Goal: Task Accomplishment & Management: Complete application form

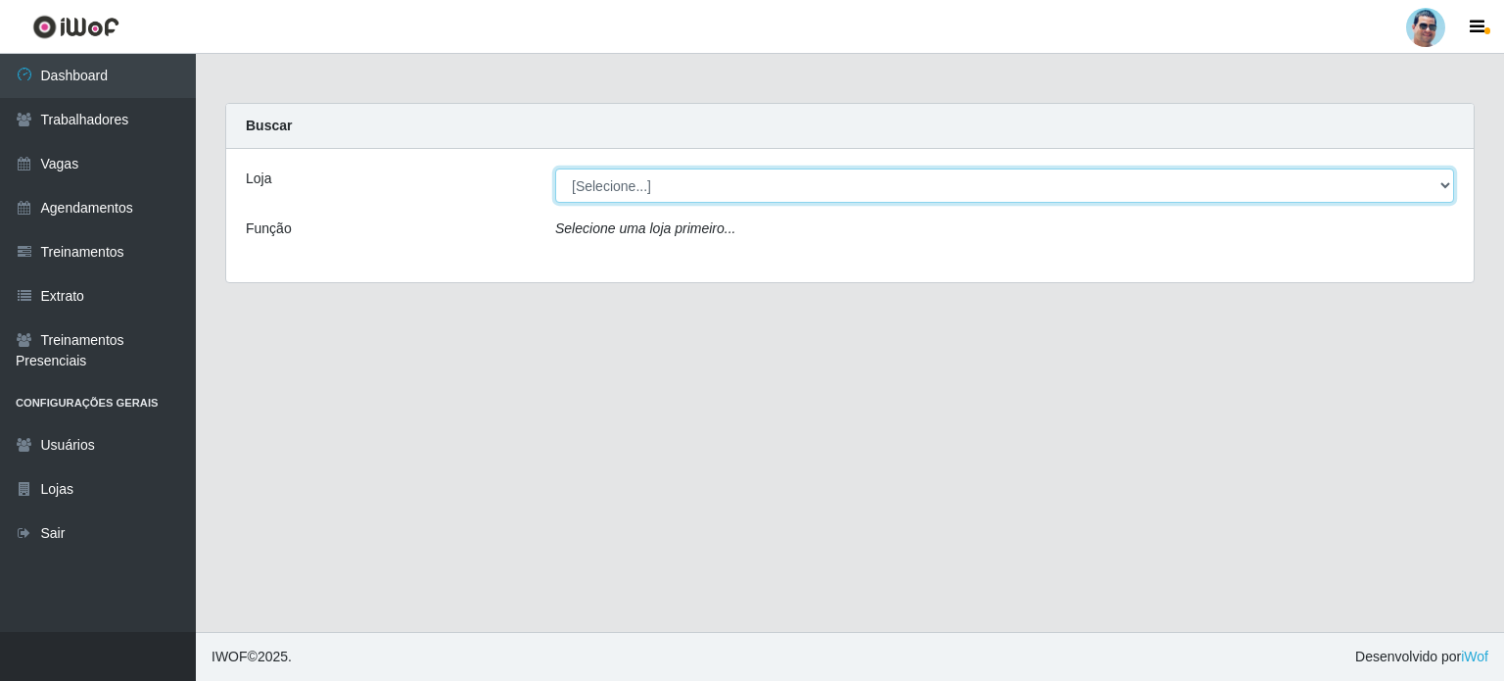
click at [637, 187] on select "[Selecione...] Mercadinho Extrabom" at bounding box center [1004, 185] width 899 height 34
select select "175"
click at [555, 168] on select "[Selecione...] Mercadinho Extrabom" at bounding box center [1004, 185] width 899 height 34
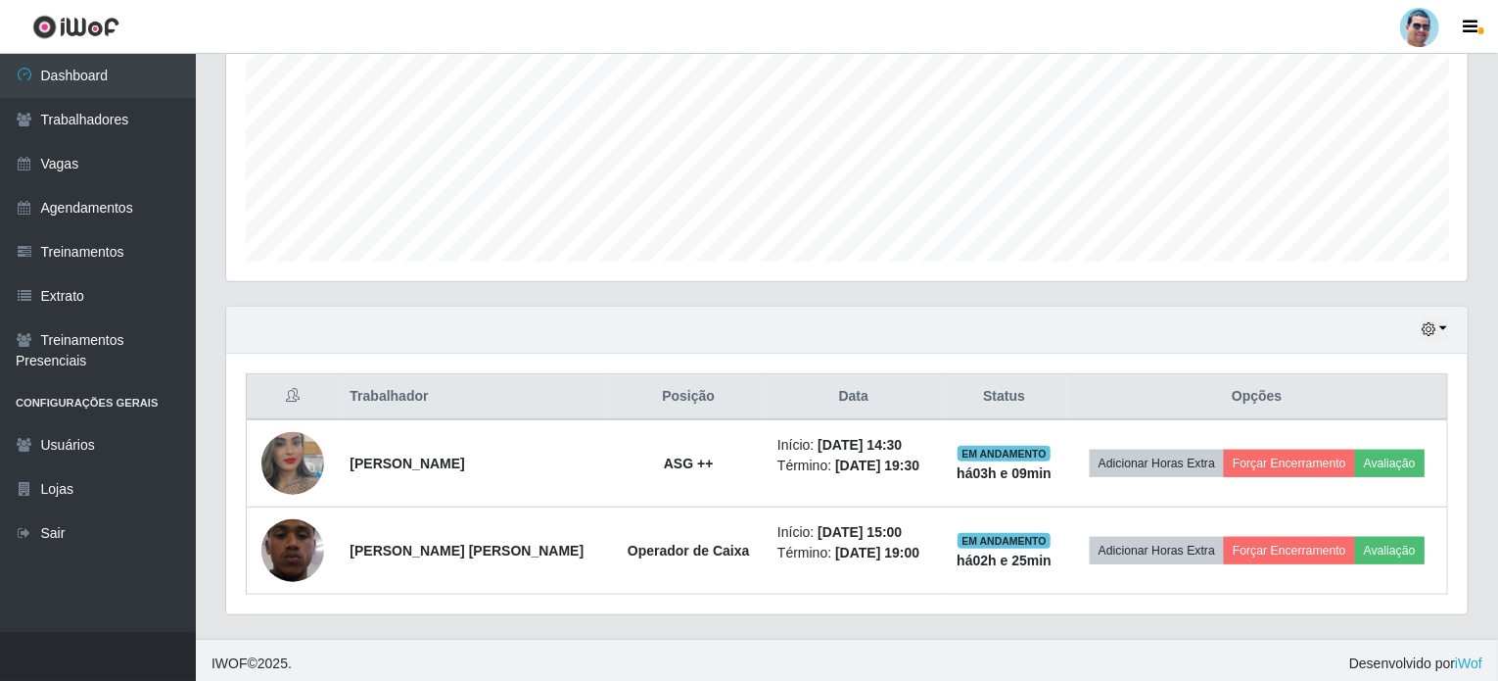
scroll to position [442, 0]
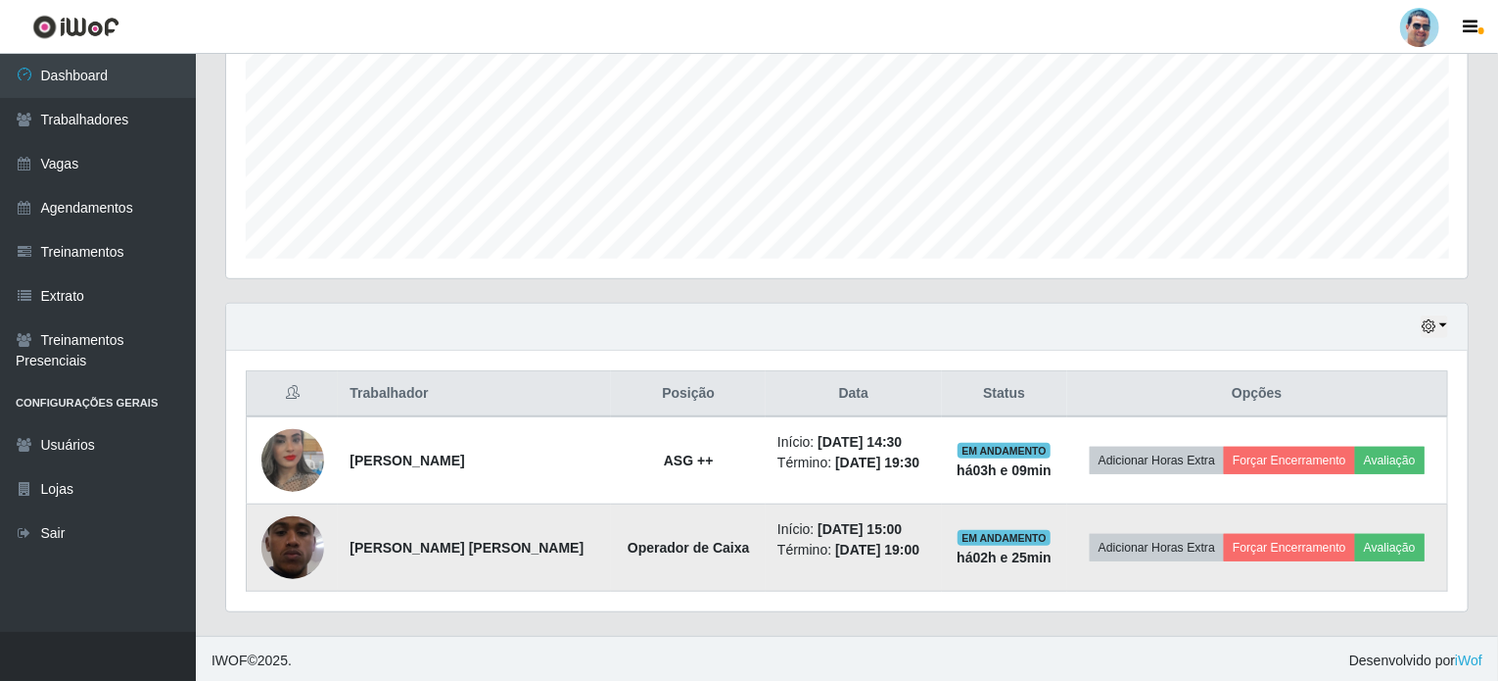
click at [265, 546] on img at bounding box center [292, 547] width 63 height 139
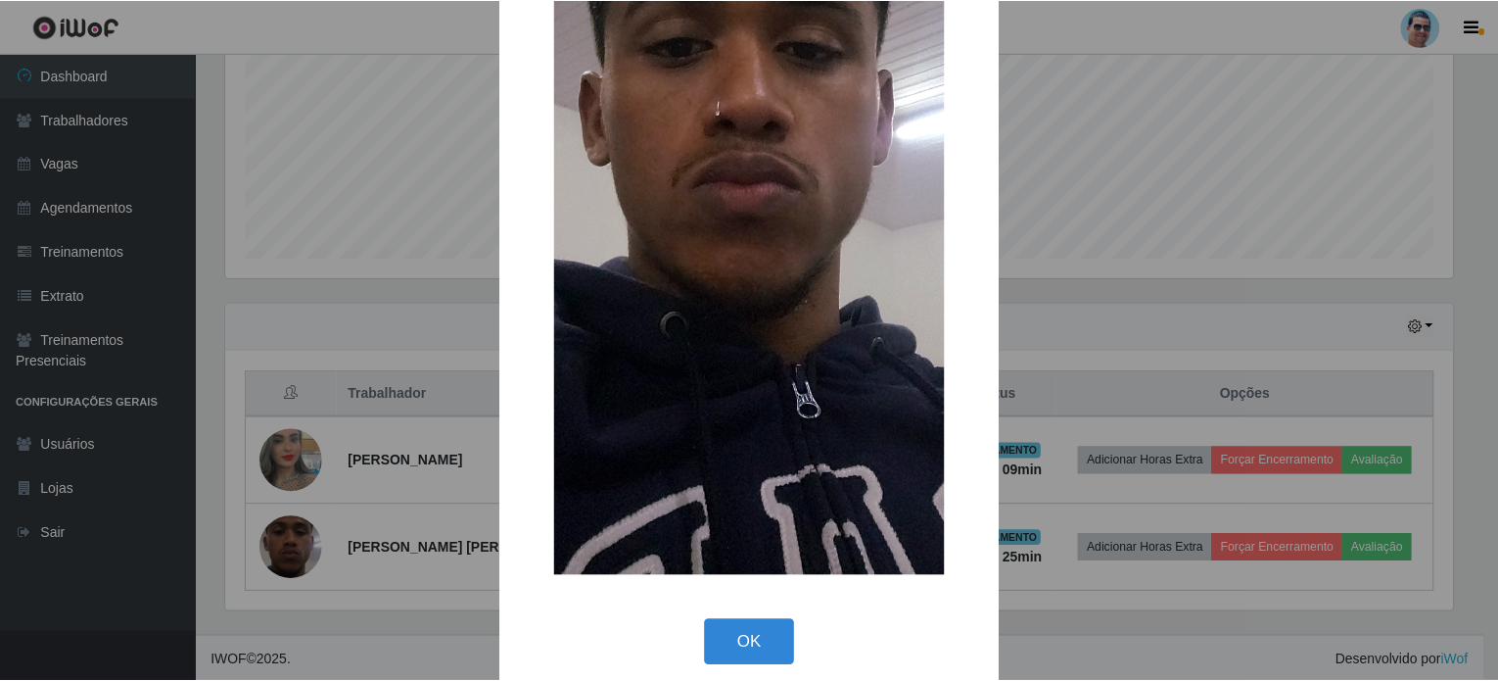
scroll to position [361, 0]
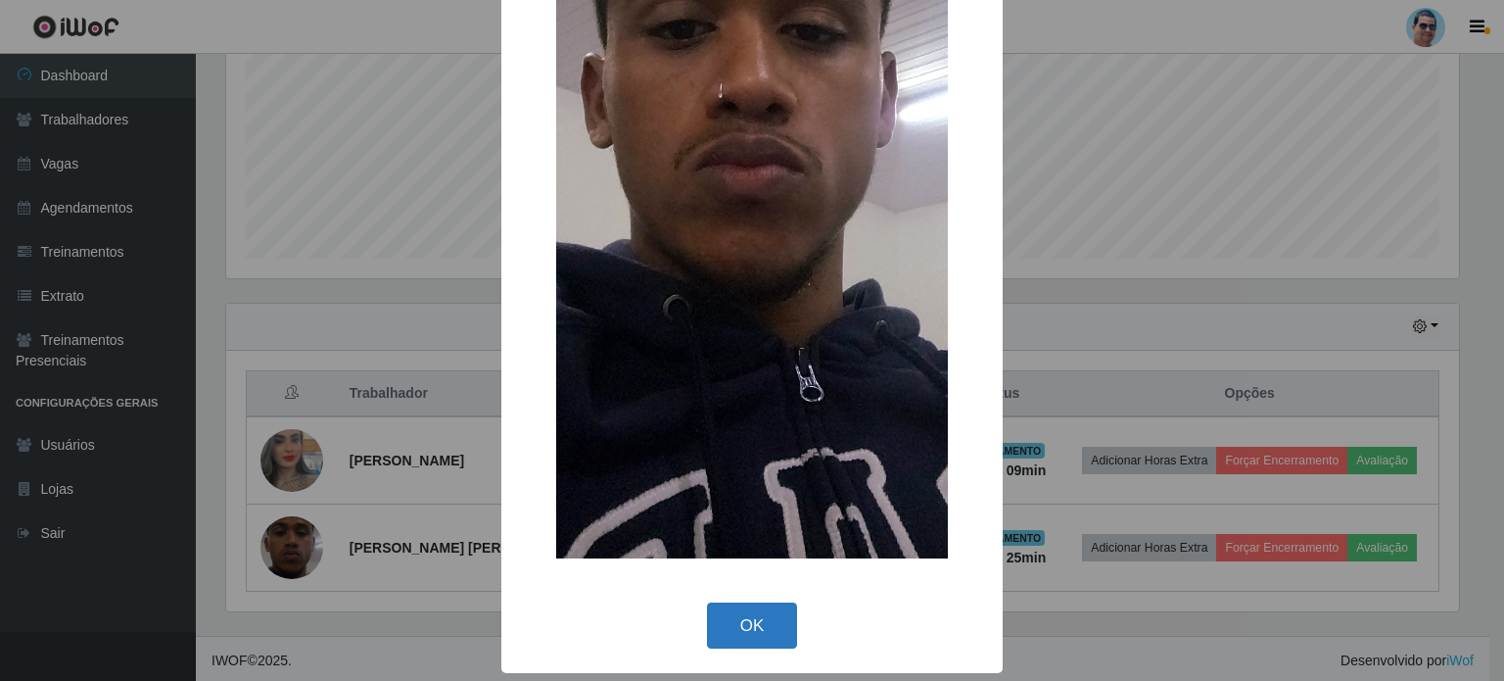
click at [707, 626] on button "OK" at bounding box center [752, 625] width 91 height 46
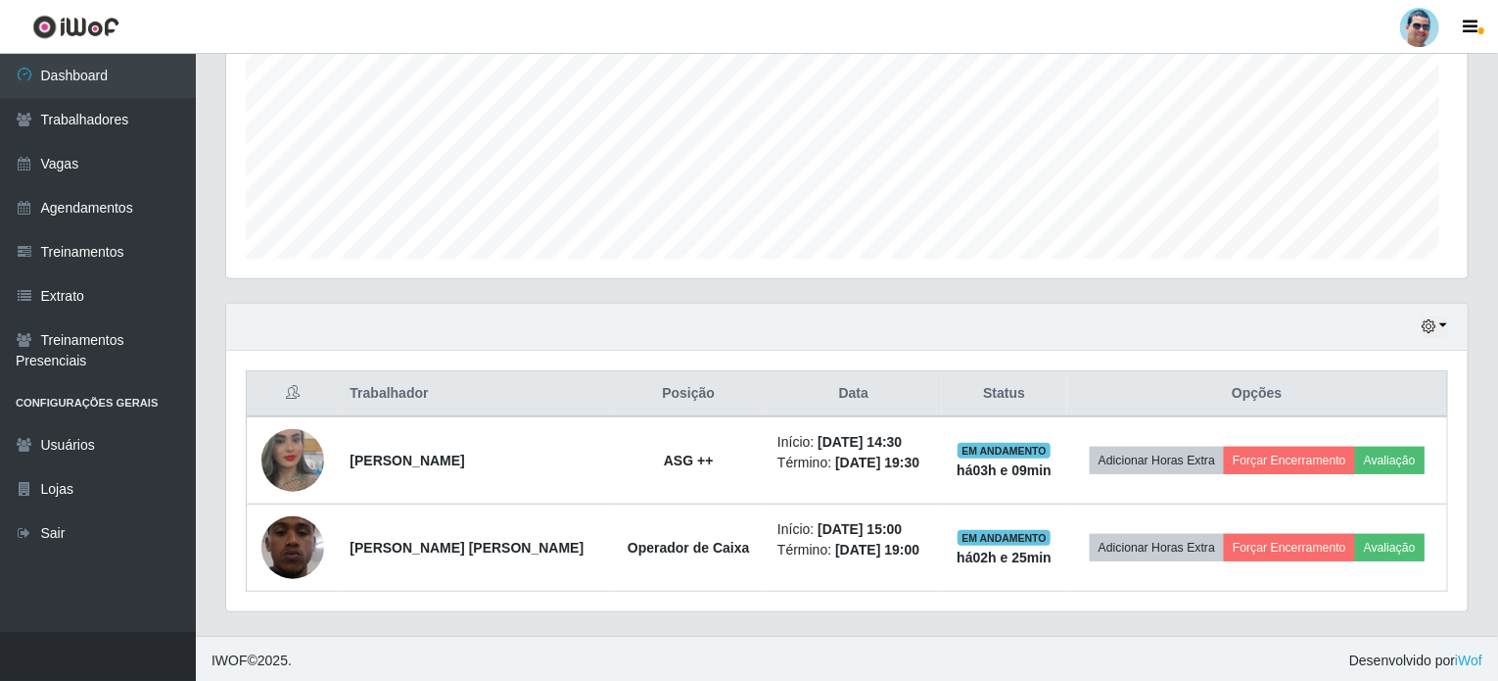
scroll to position [406, 1242]
click at [1436, 329] on icon "button" at bounding box center [1429, 326] width 14 height 14
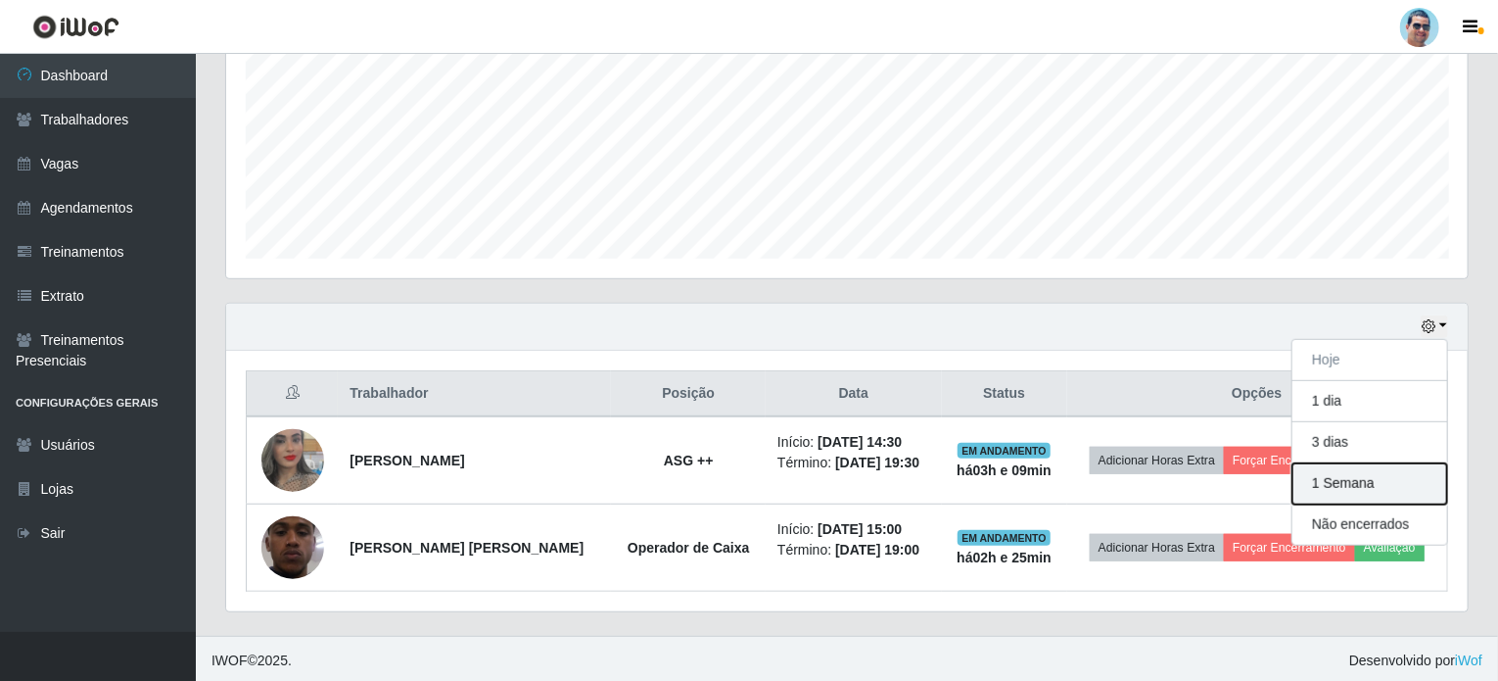
click at [1383, 497] on button "1 Semana" at bounding box center [1370, 483] width 155 height 41
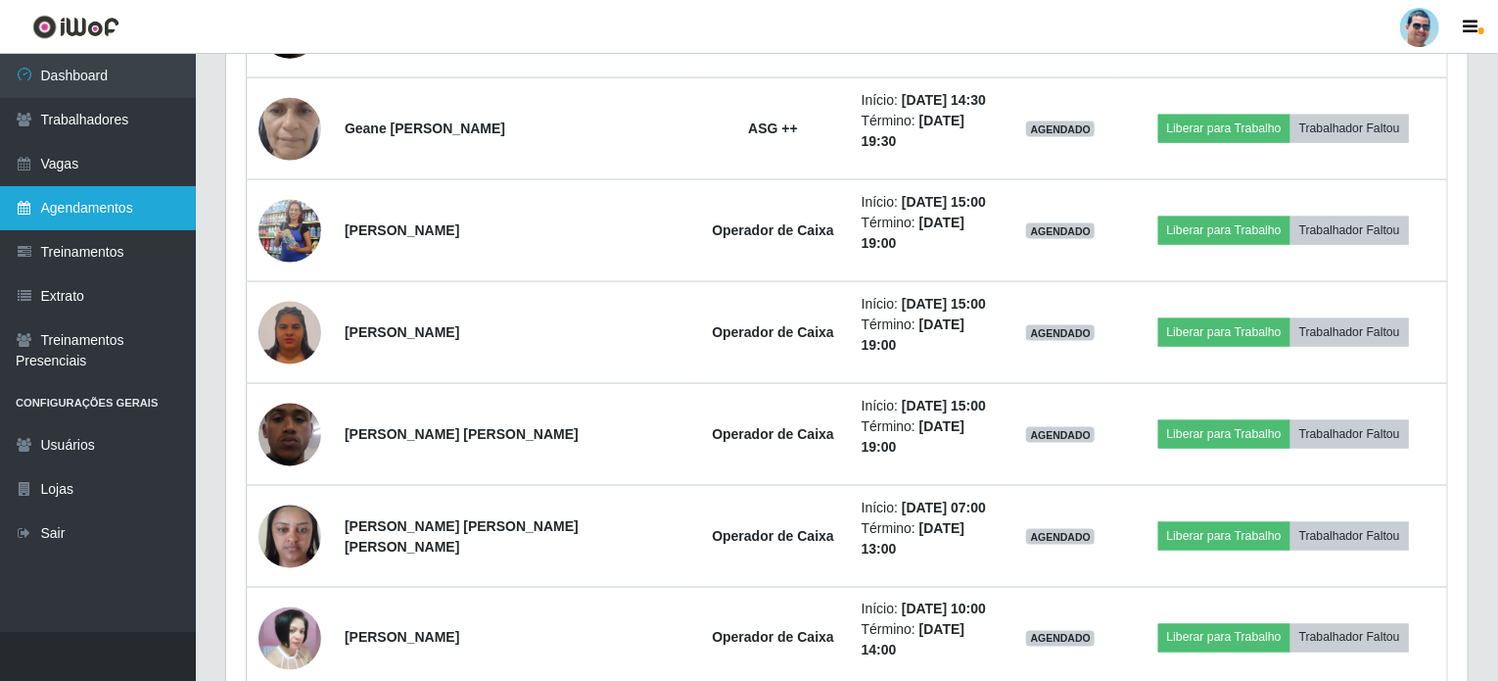
scroll to position [1256, 0]
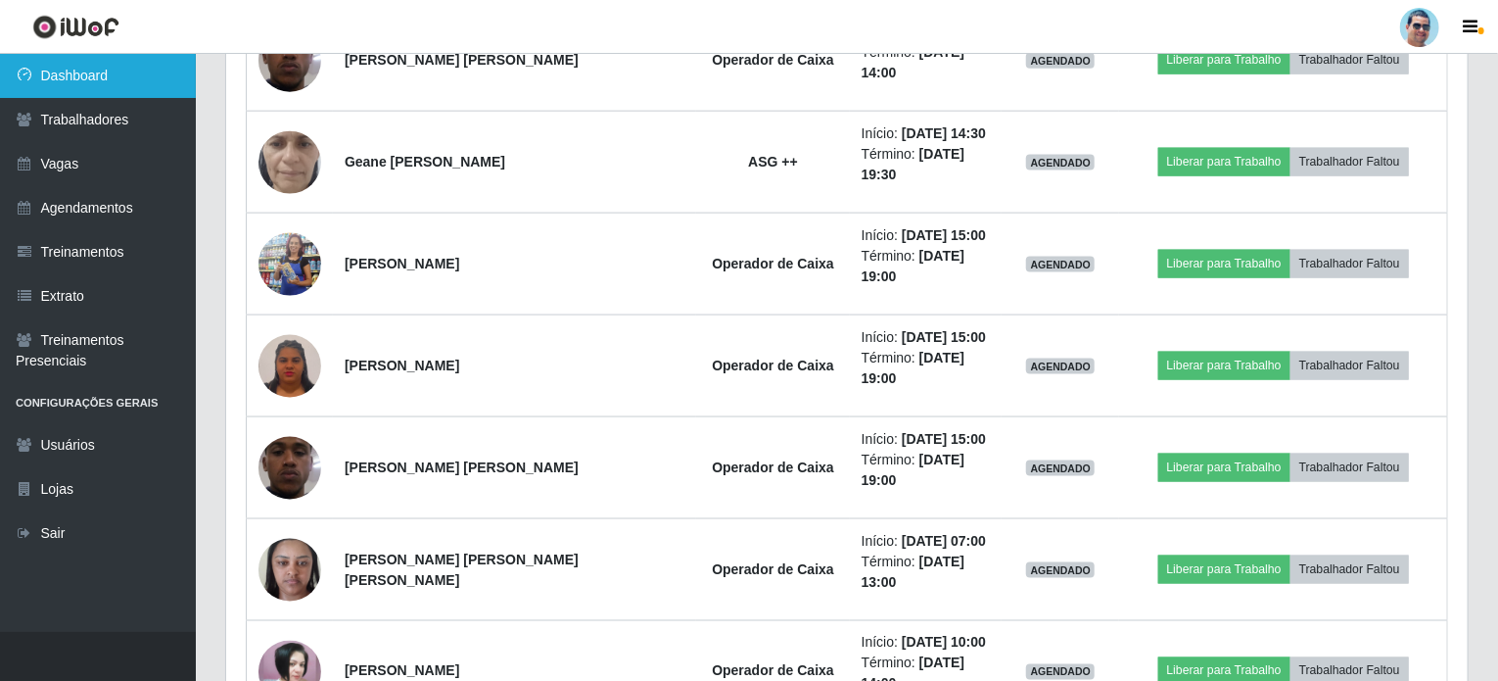
click at [128, 85] on link "Dashboard" at bounding box center [98, 76] width 196 height 44
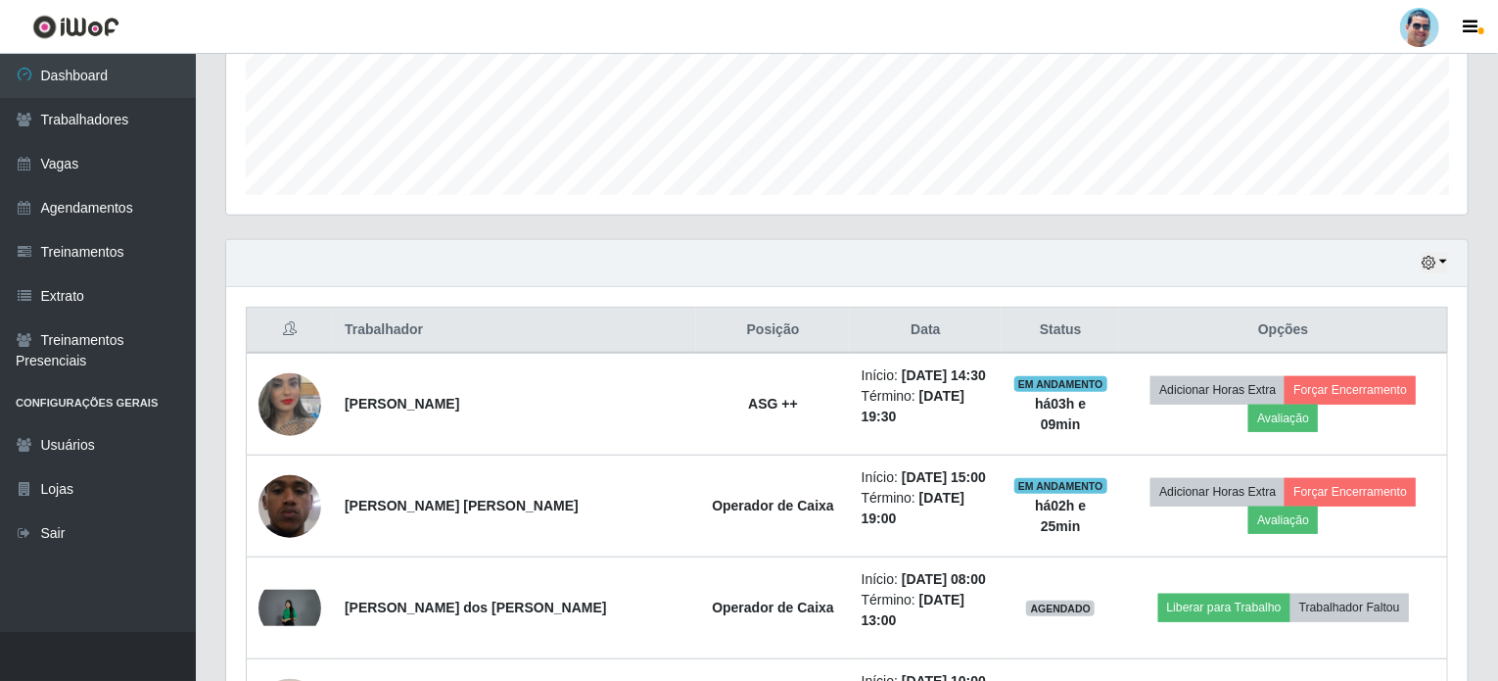
scroll to position [473, 0]
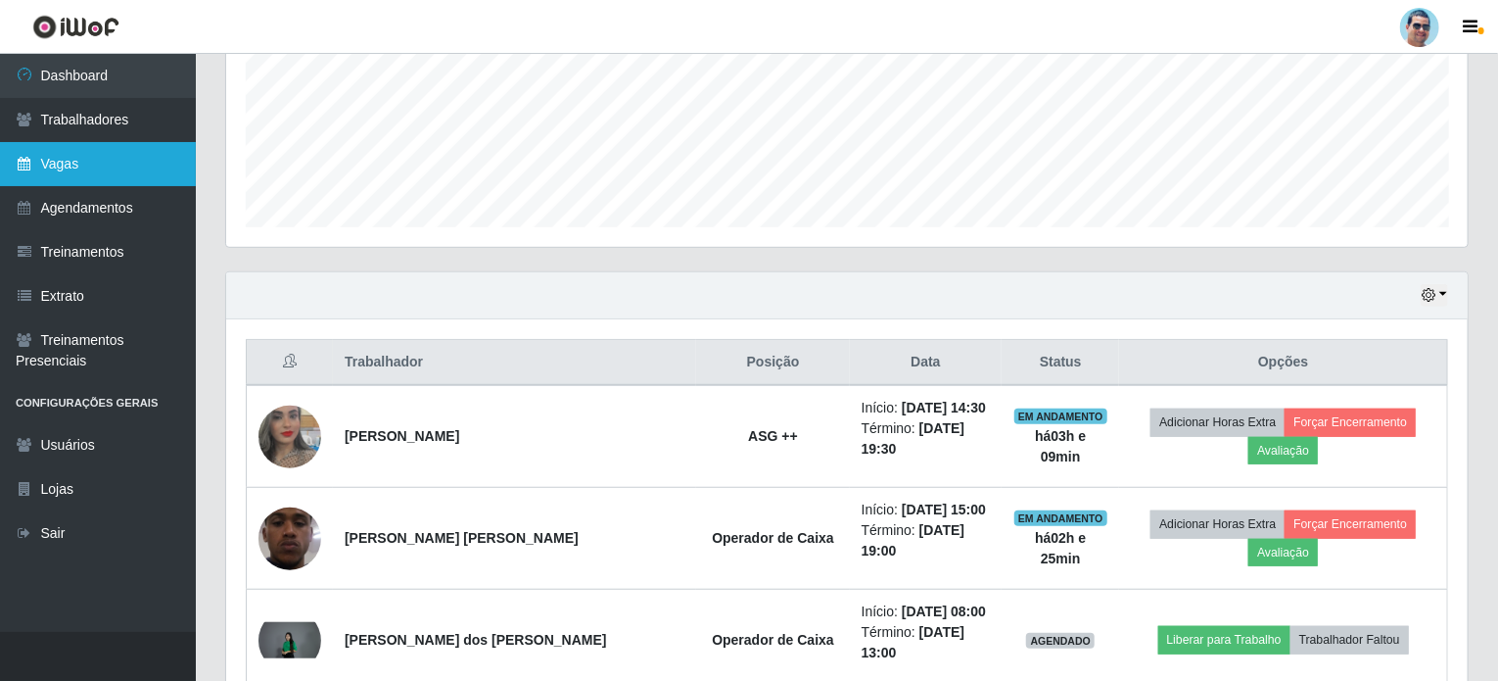
click at [149, 179] on link "Vagas" at bounding box center [98, 164] width 196 height 44
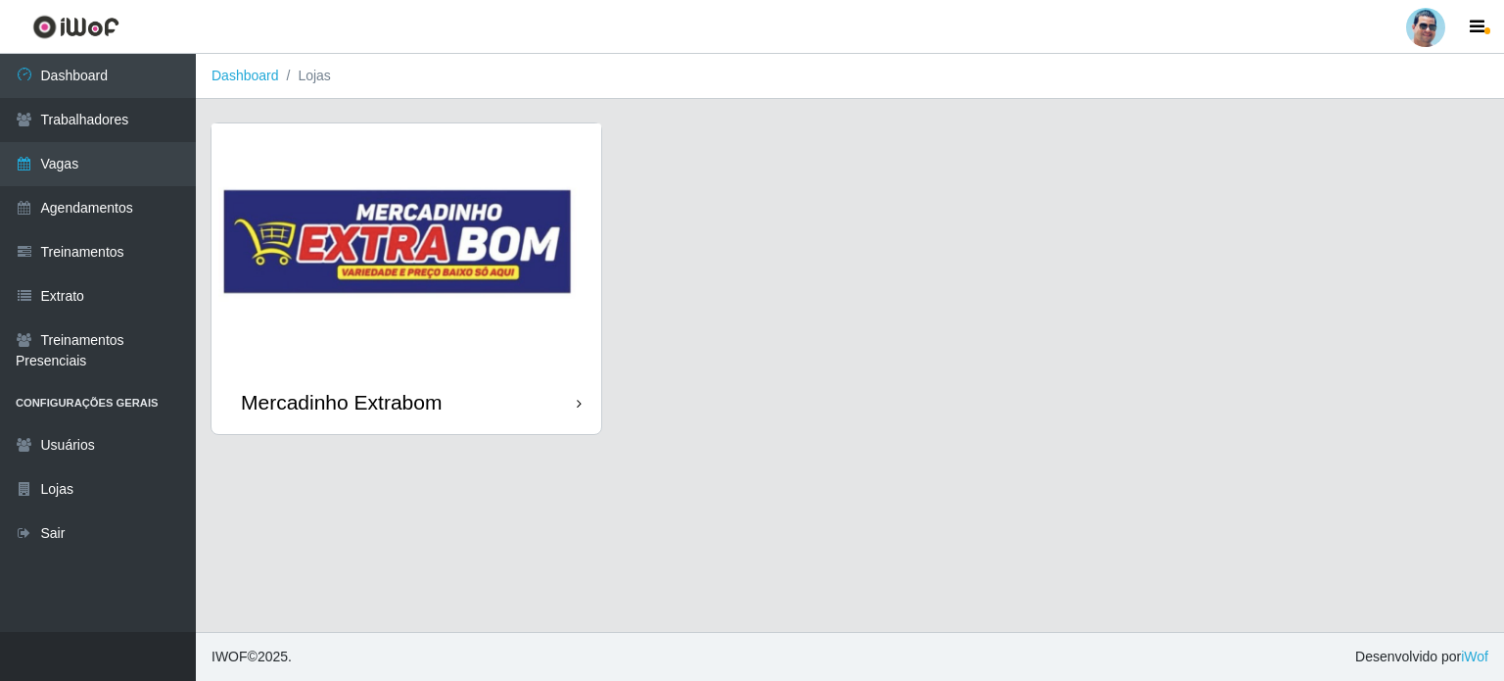
click at [589, 281] on img at bounding box center [407, 246] width 390 height 247
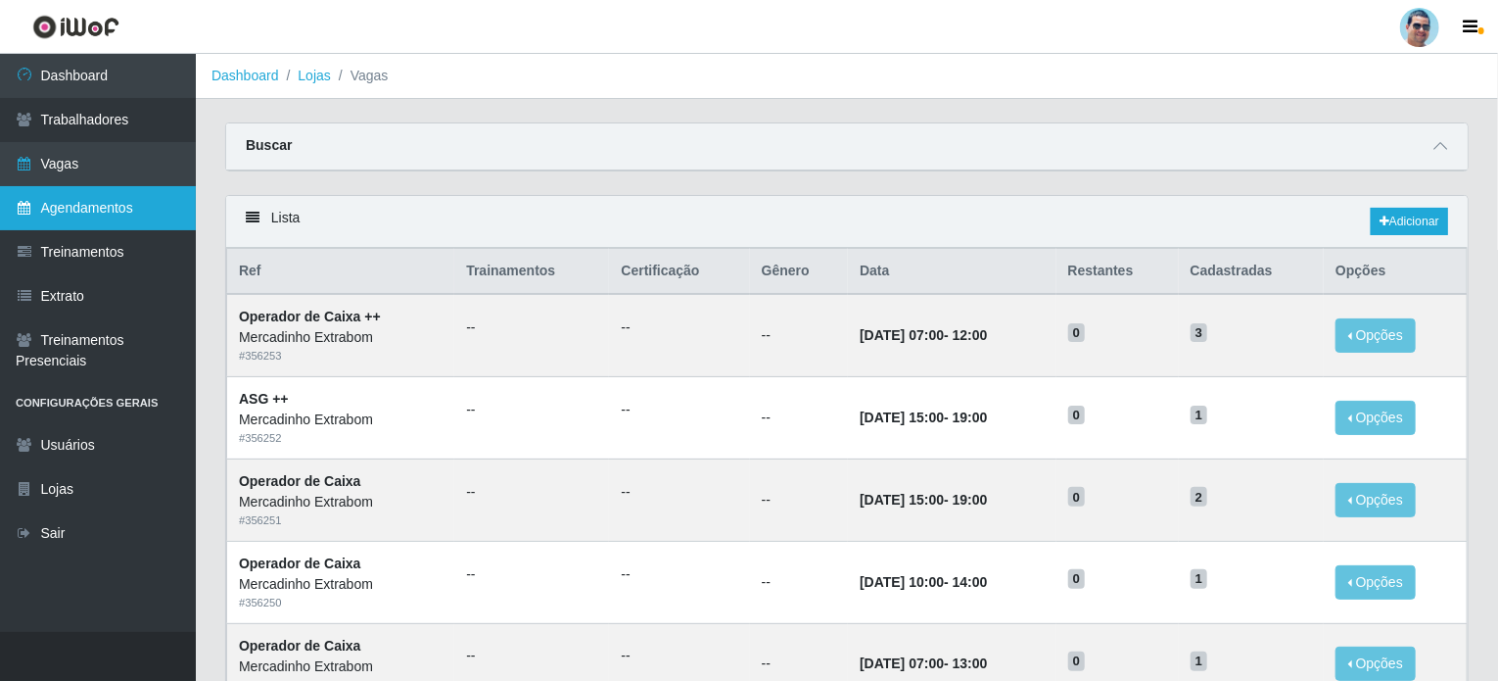
click at [139, 200] on link "Agendamentos" at bounding box center [98, 208] width 196 height 44
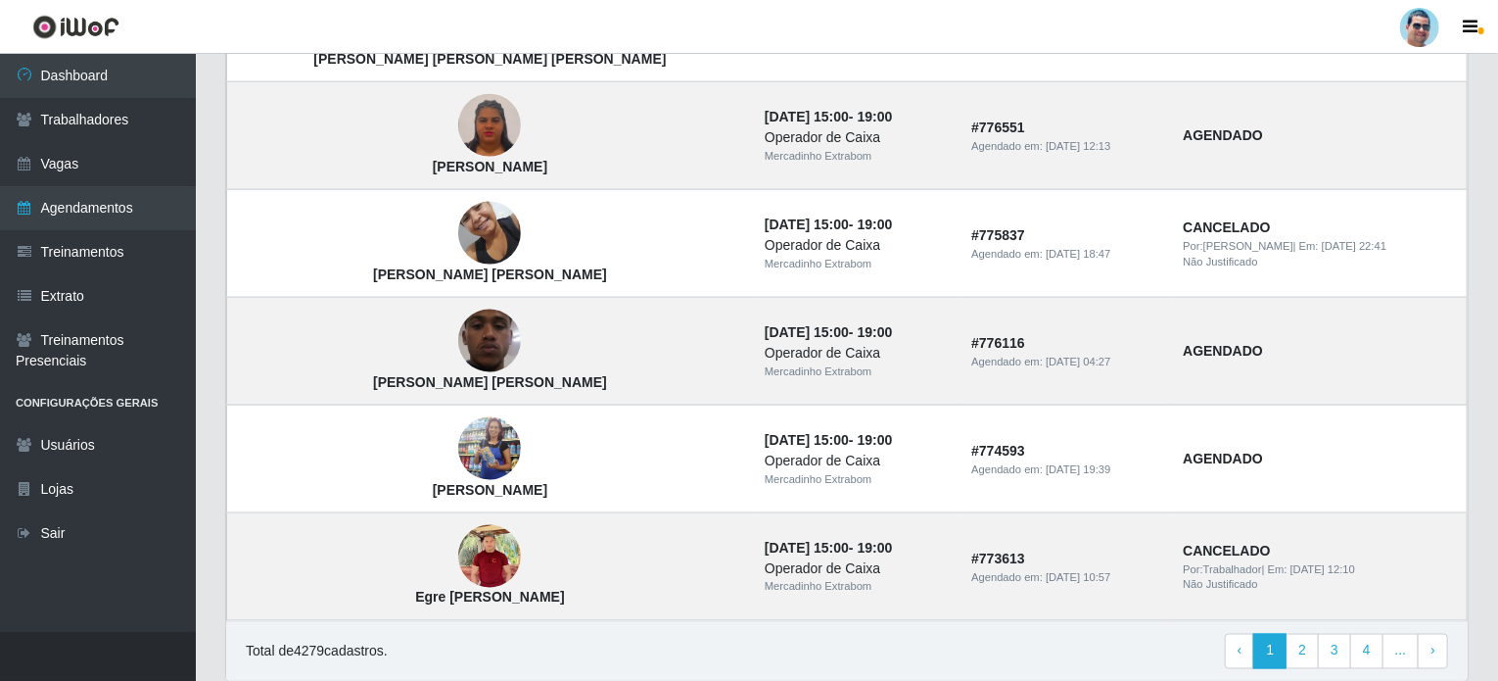
scroll to position [1357, 0]
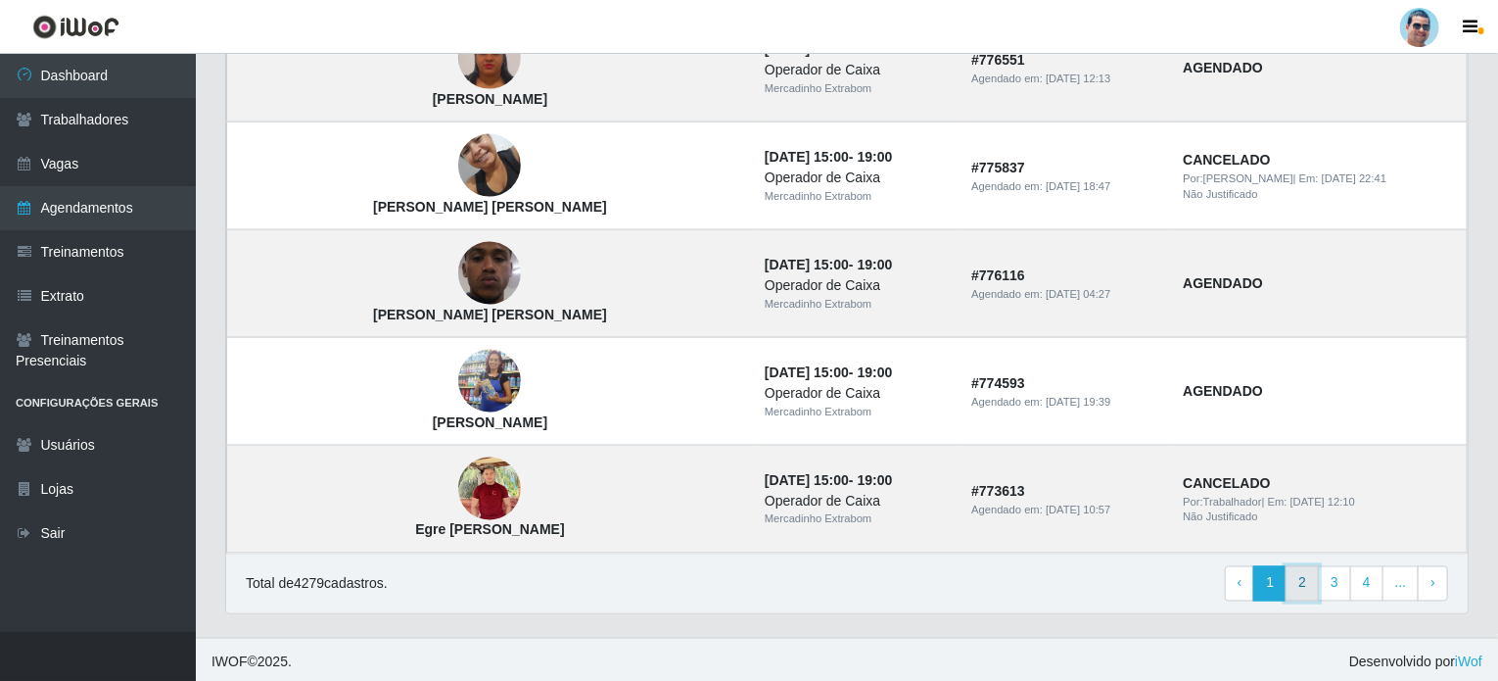
click at [1312, 584] on link "2" at bounding box center [1302, 583] width 33 height 35
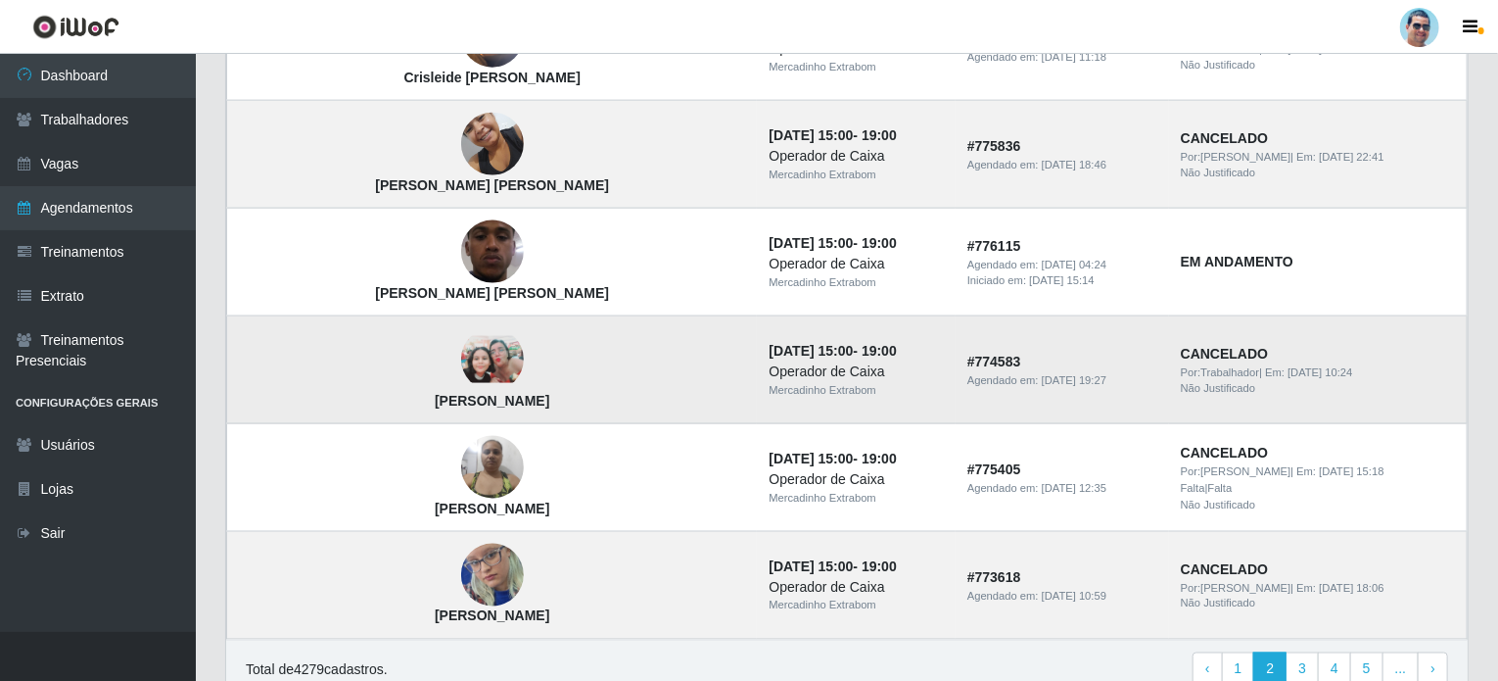
scroll to position [1273, 0]
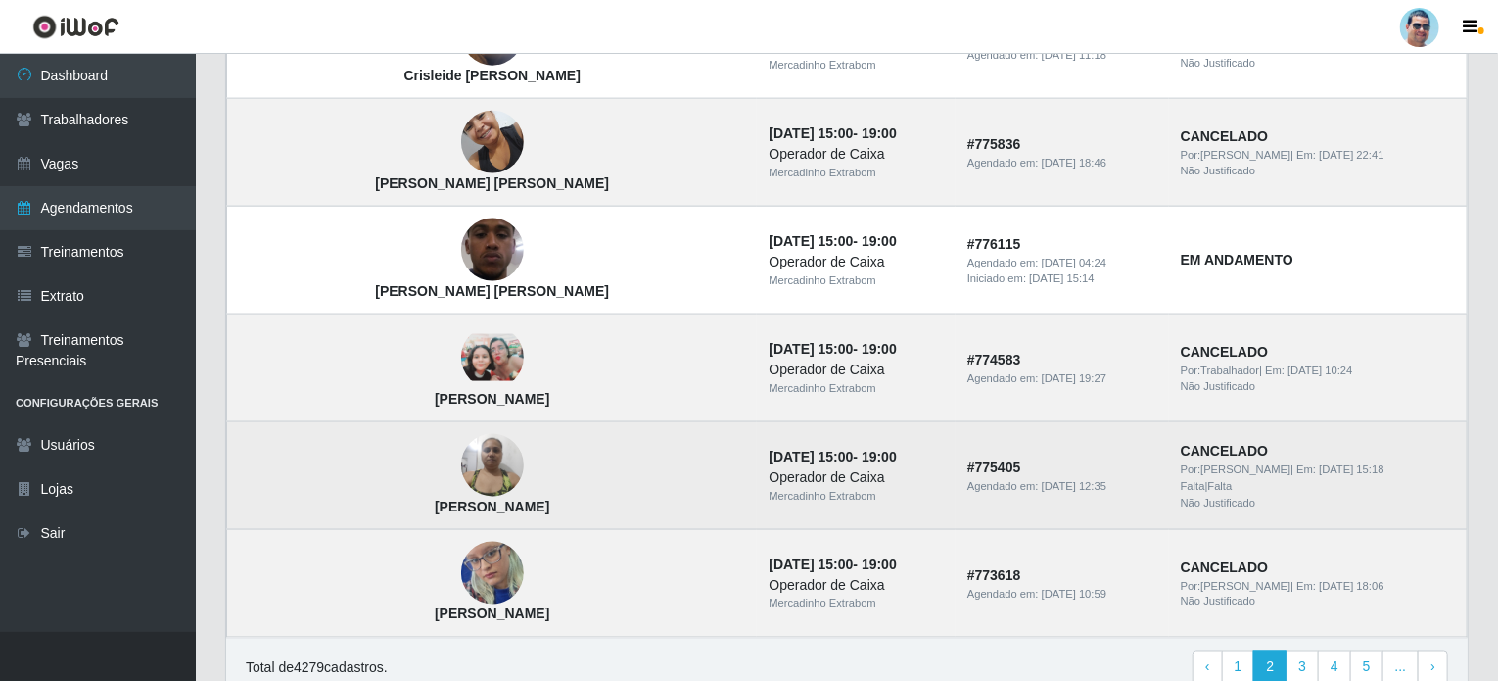
click at [461, 455] on img at bounding box center [492, 465] width 63 height 83
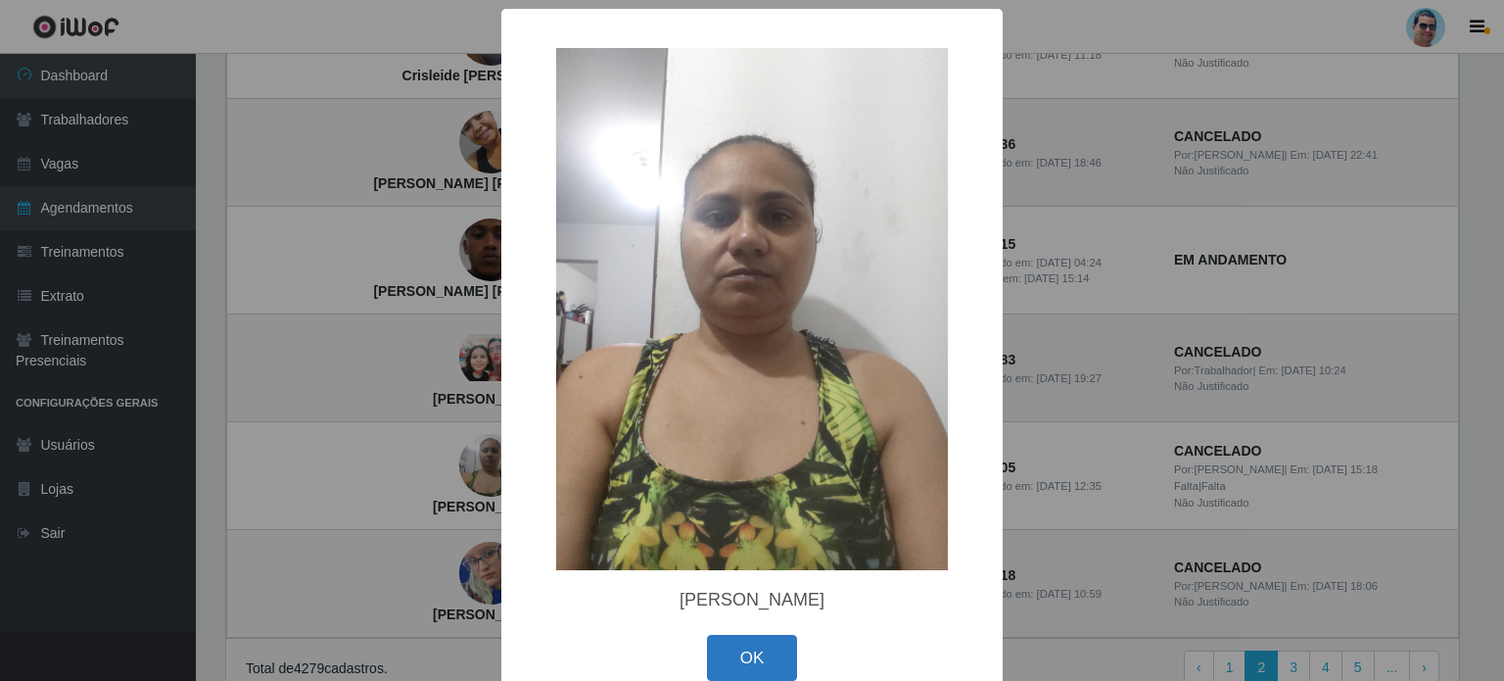
click at [762, 652] on button "OK" at bounding box center [752, 658] width 91 height 46
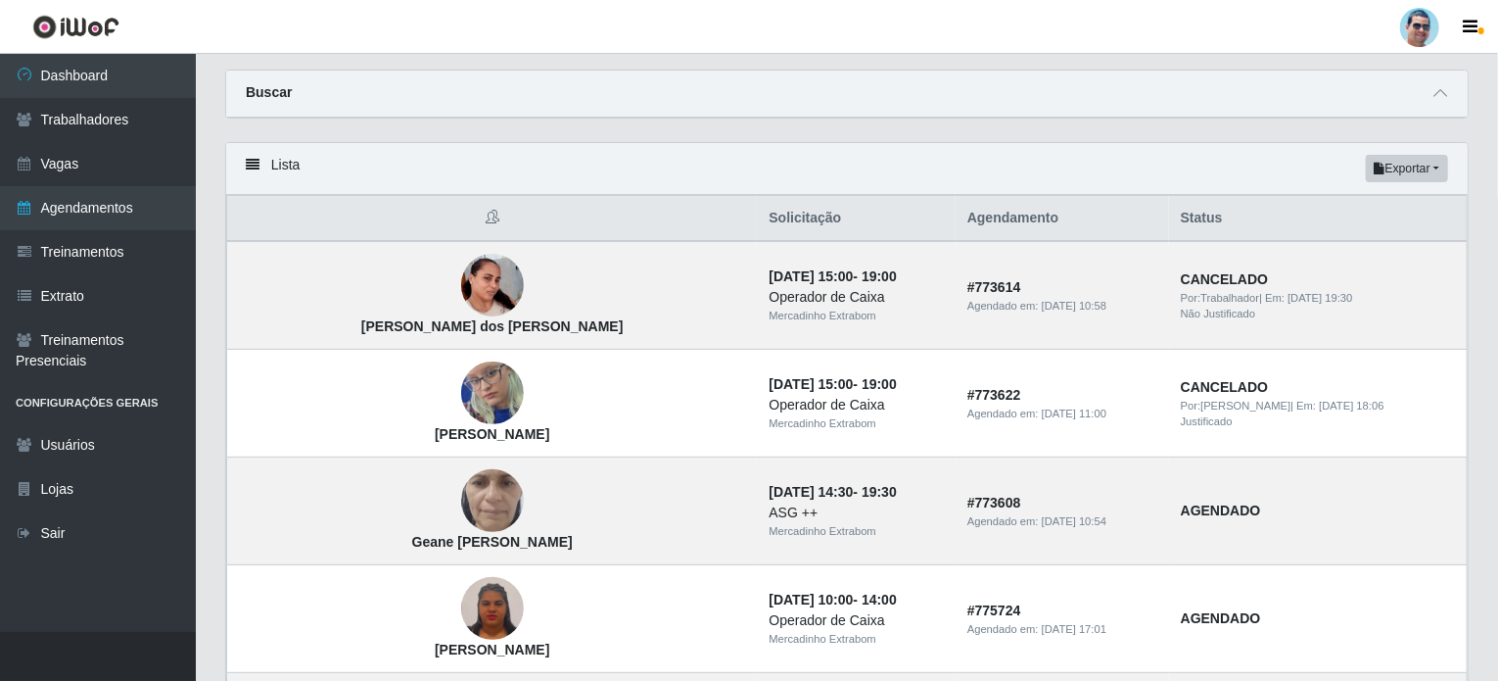
scroll to position [0, 0]
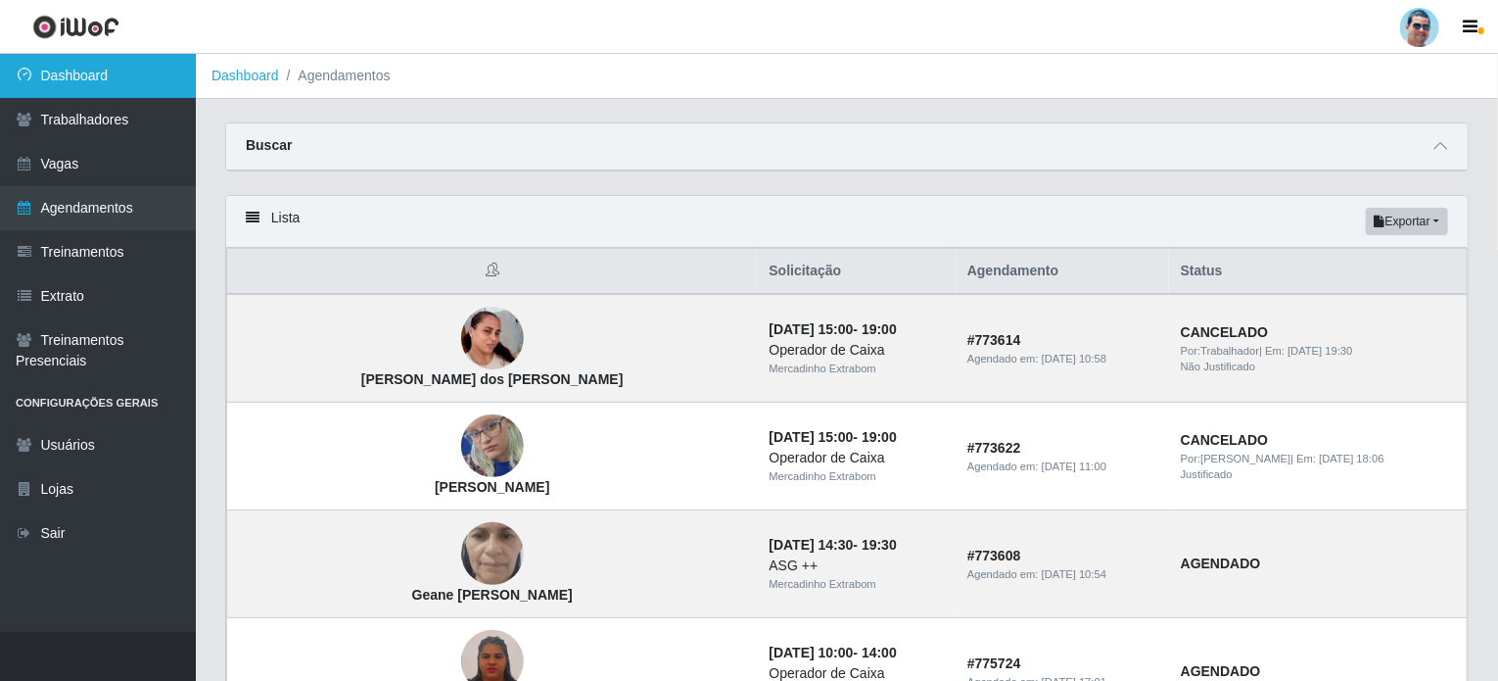
click at [141, 75] on link "Dashboard" at bounding box center [98, 76] width 196 height 44
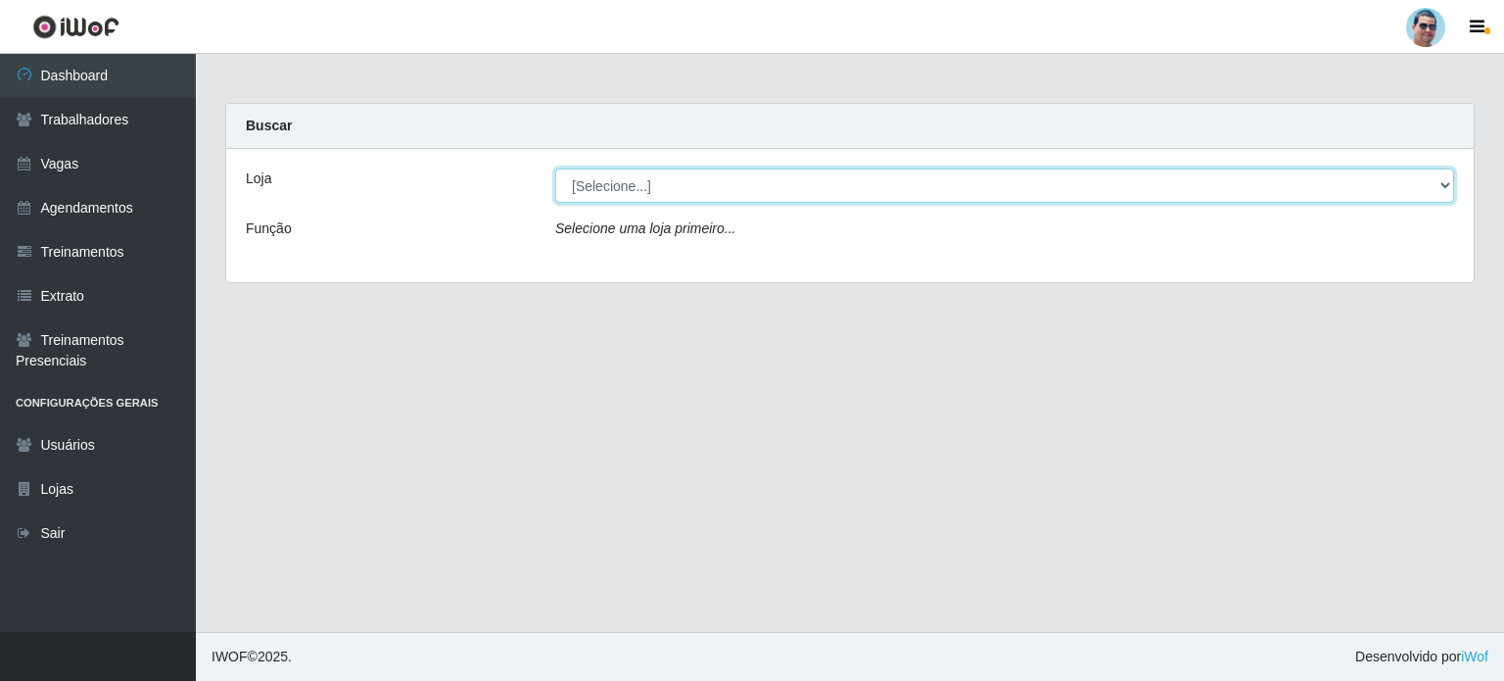
click at [988, 194] on select "[Selecione...] Mercadinho Extrabom" at bounding box center [1004, 185] width 899 height 34
select select "175"
click at [555, 168] on select "[Selecione...] Mercadinho Extrabom" at bounding box center [1004, 185] width 899 height 34
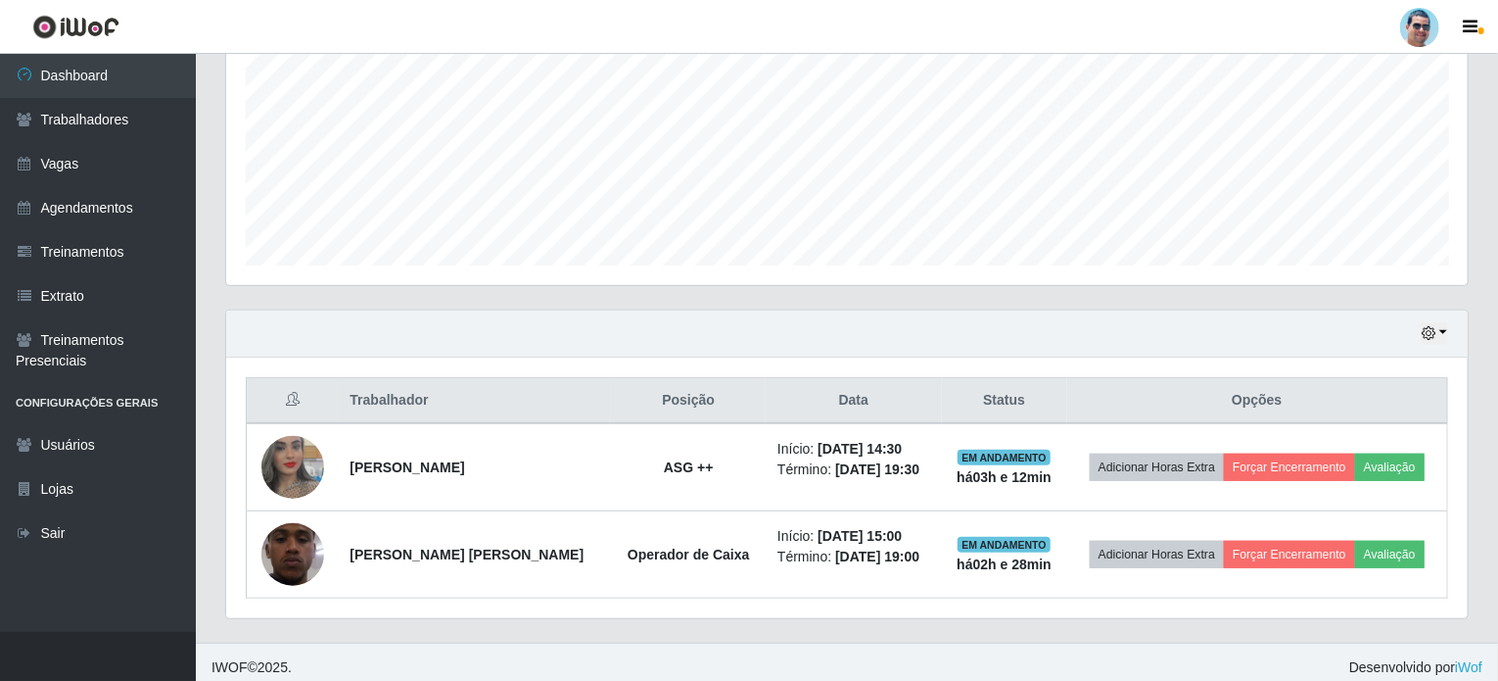
scroll to position [442, 0]
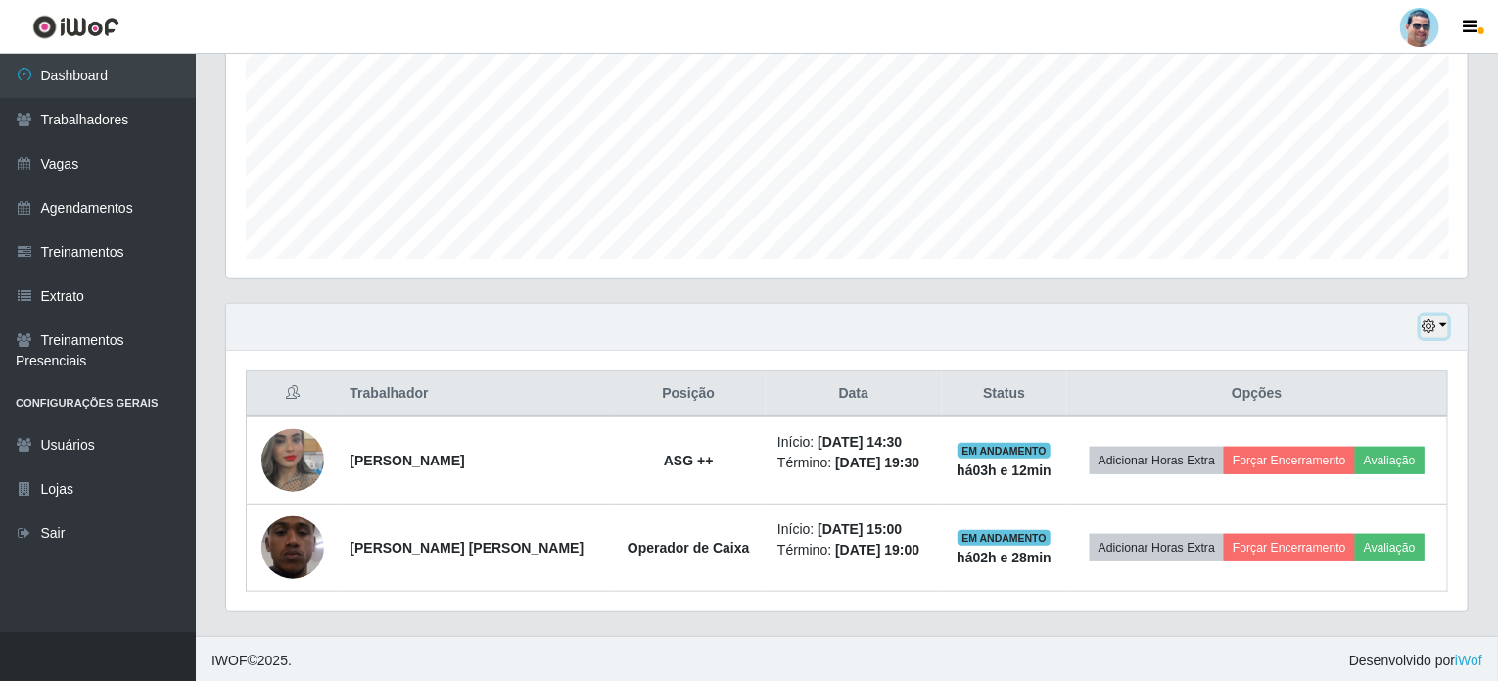
click at [1427, 320] on icon "button" at bounding box center [1429, 326] width 14 height 14
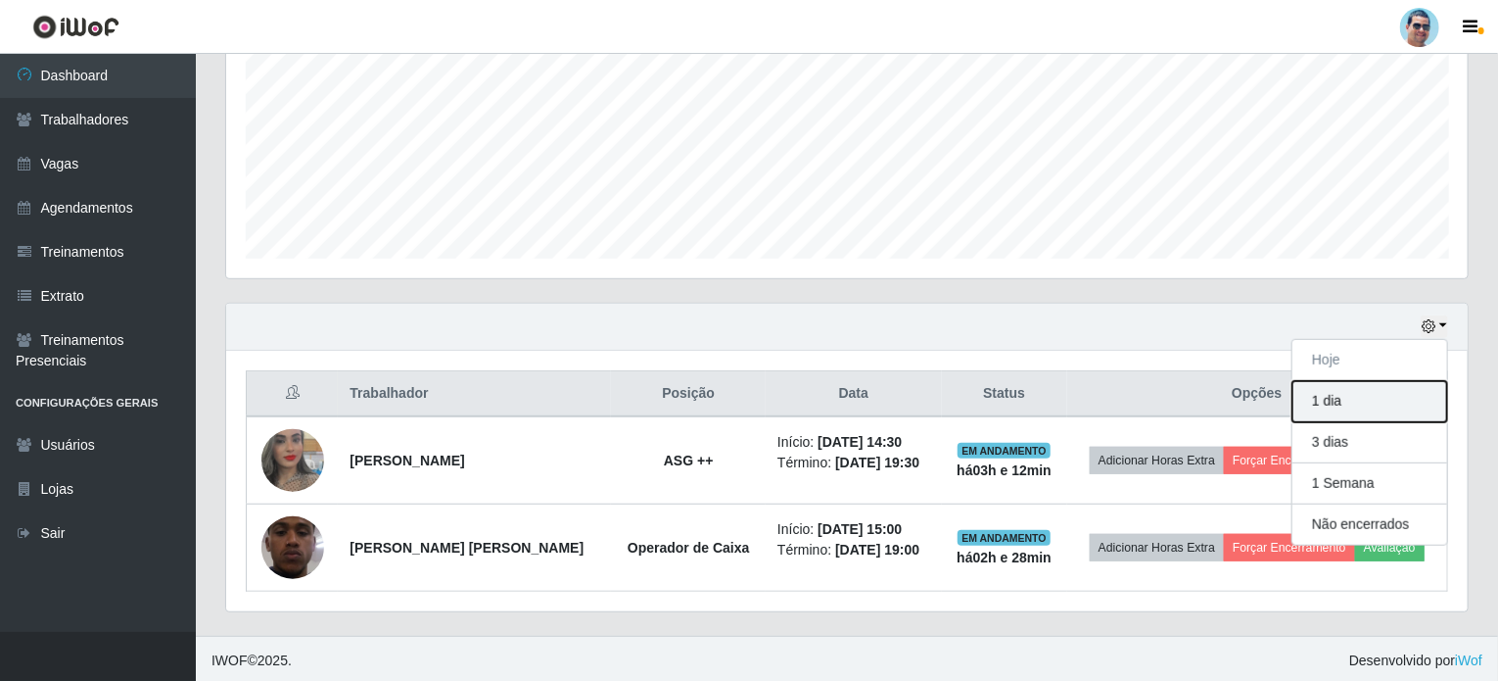
click at [1360, 400] on button "1 dia" at bounding box center [1370, 401] width 155 height 41
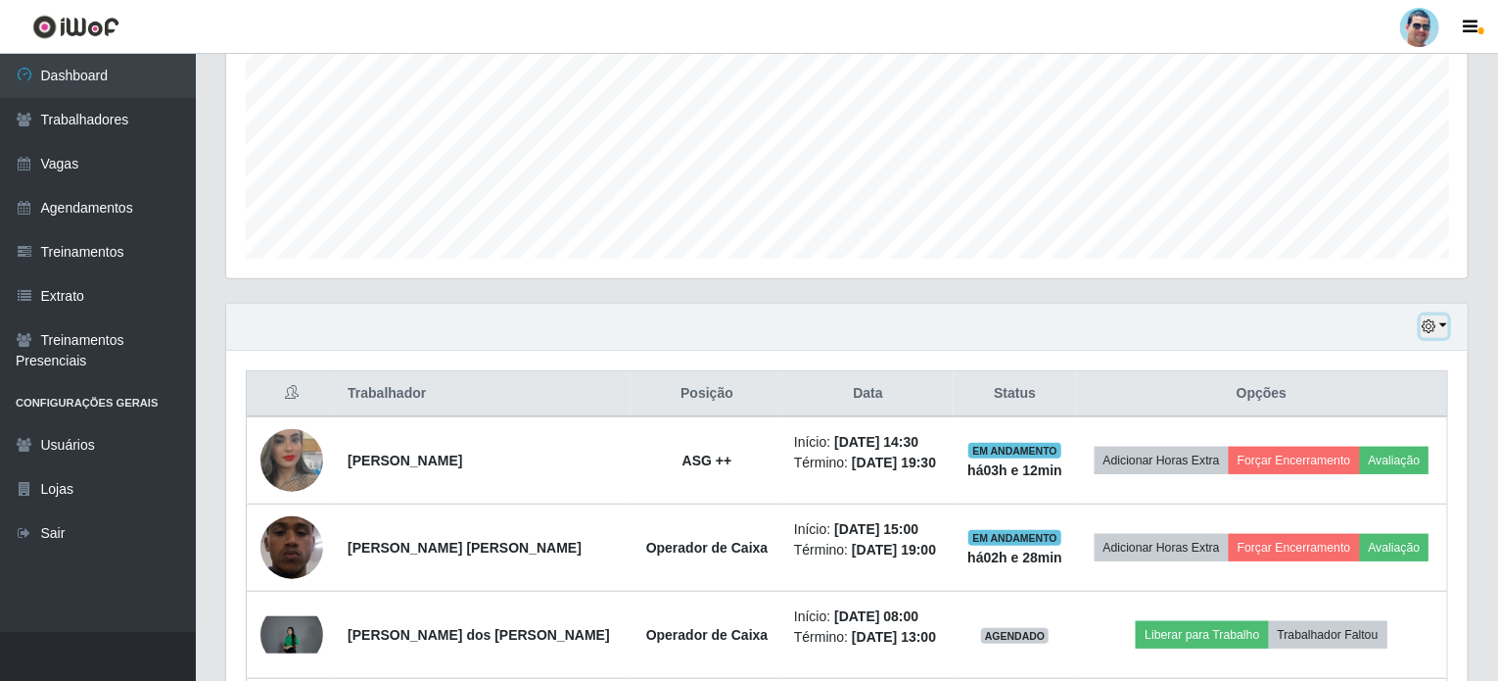
click at [1426, 328] on icon "button" at bounding box center [1429, 326] width 14 height 14
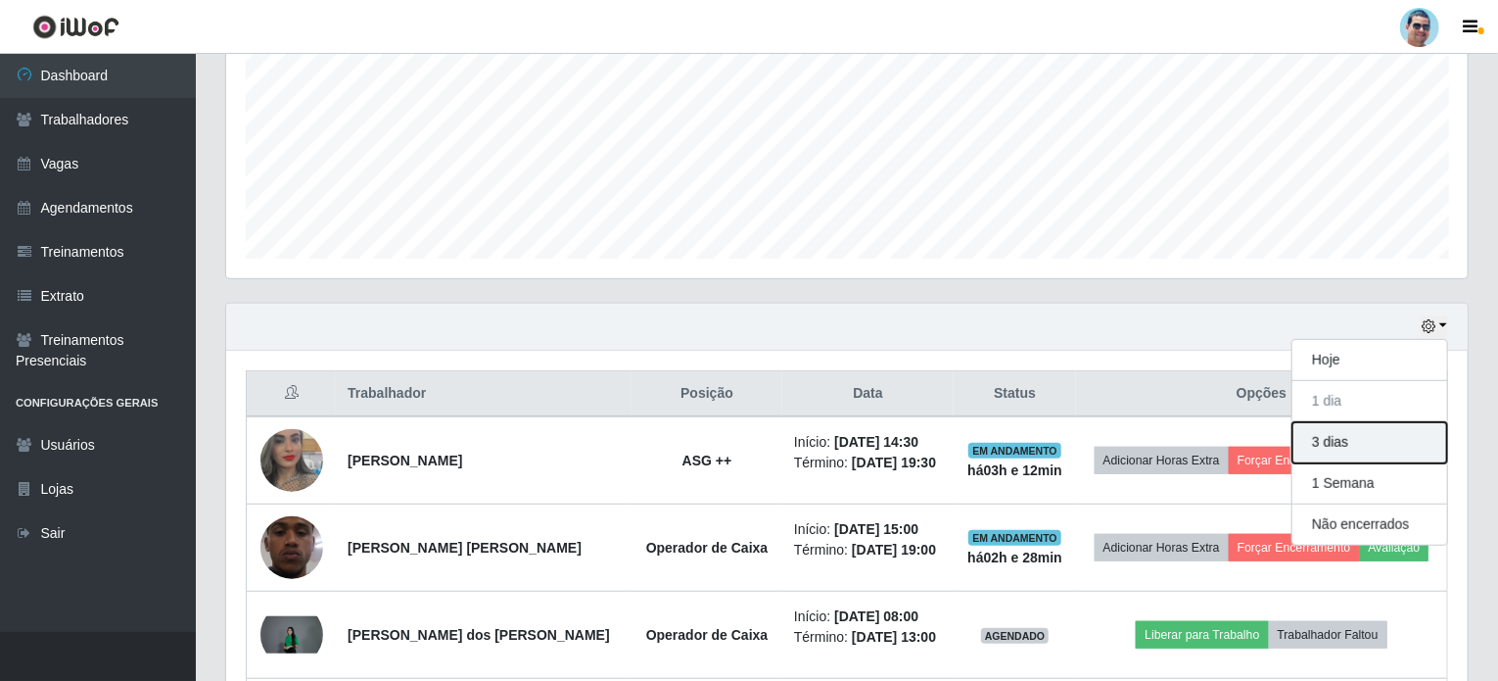
click at [1390, 441] on button "3 dias" at bounding box center [1370, 442] width 155 height 41
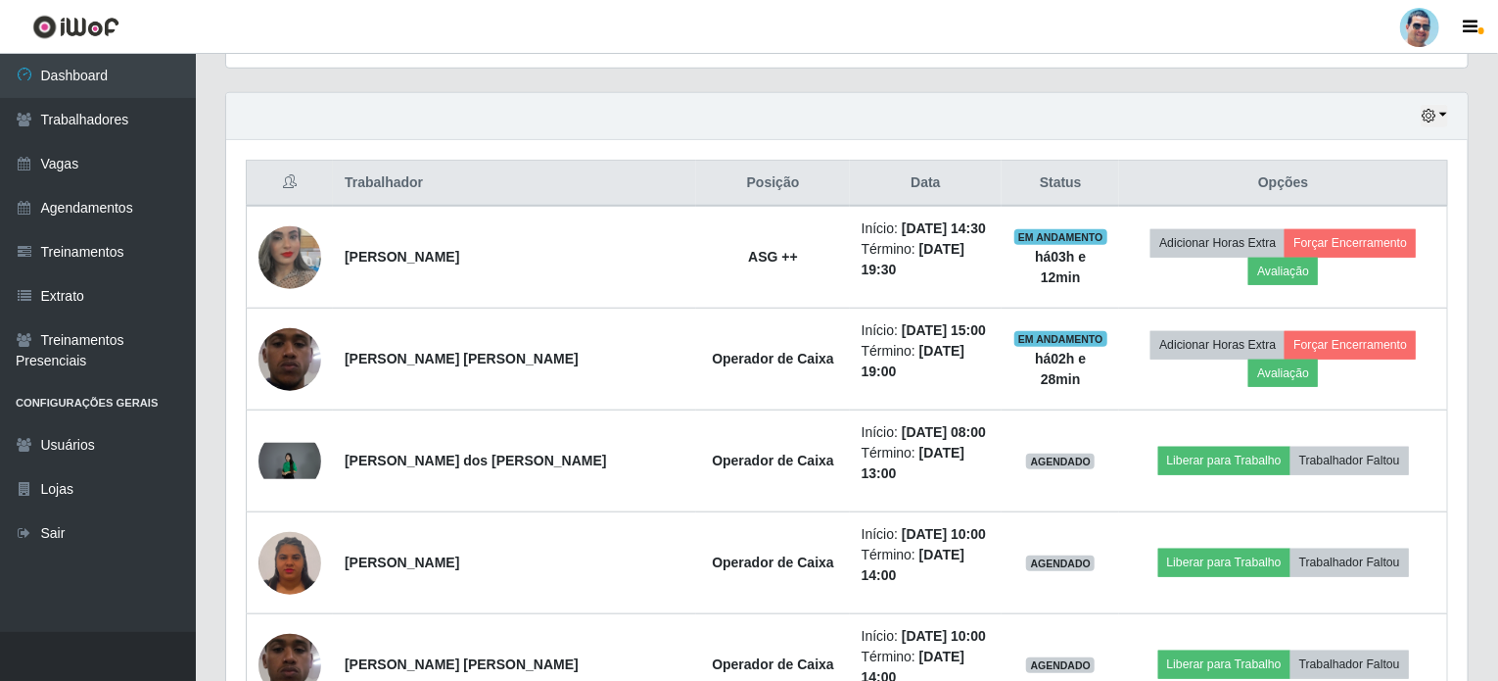
scroll to position [637, 0]
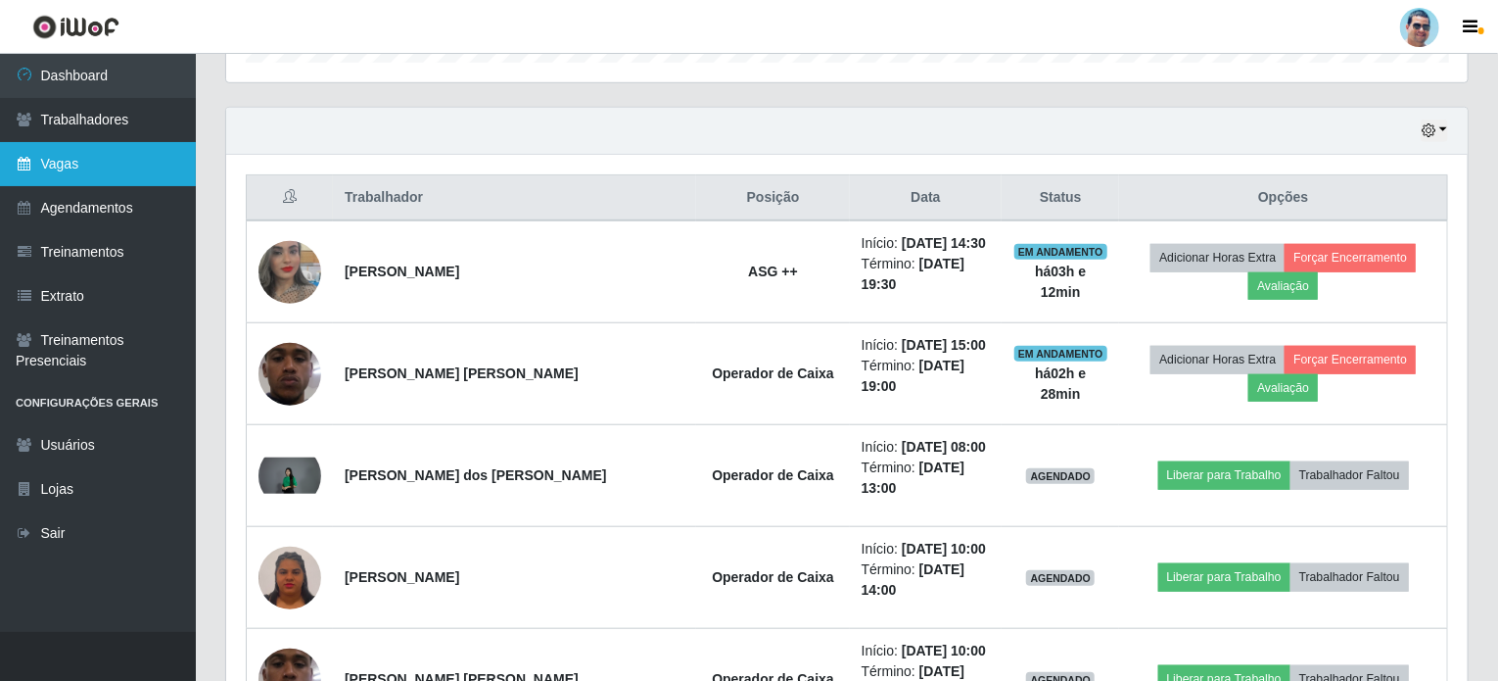
click at [114, 149] on link "Vagas" at bounding box center [98, 164] width 196 height 44
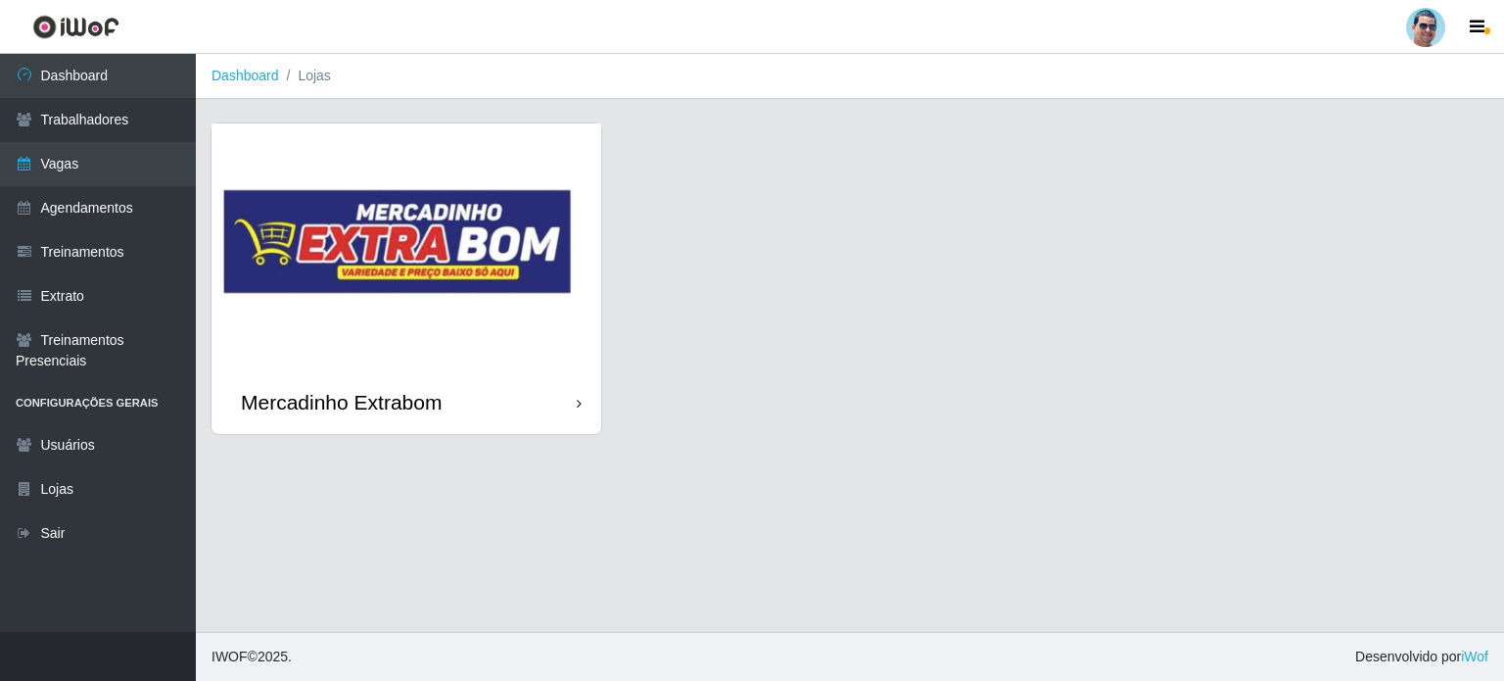
click at [502, 212] on img at bounding box center [407, 246] width 390 height 247
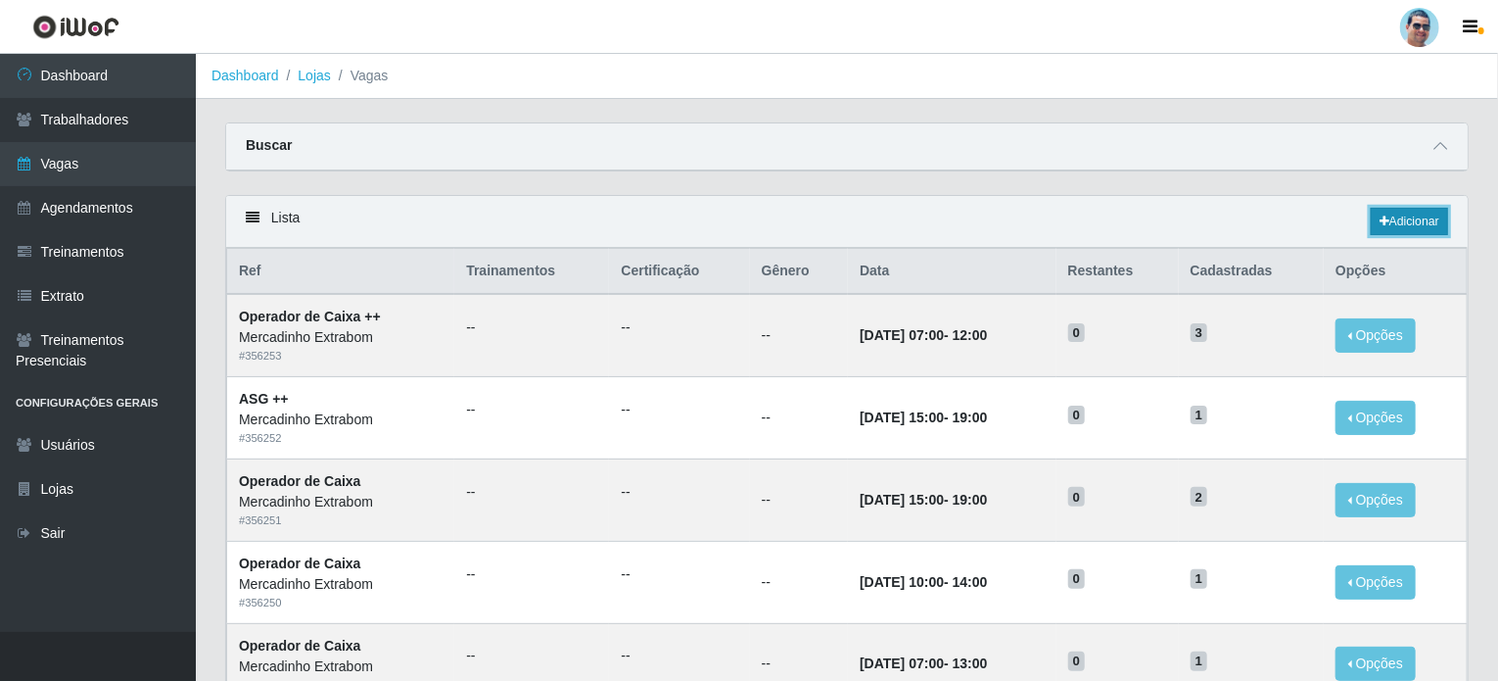
click at [1401, 217] on link "Adicionar" at bounding box center [1409, 221] width 77 height 27
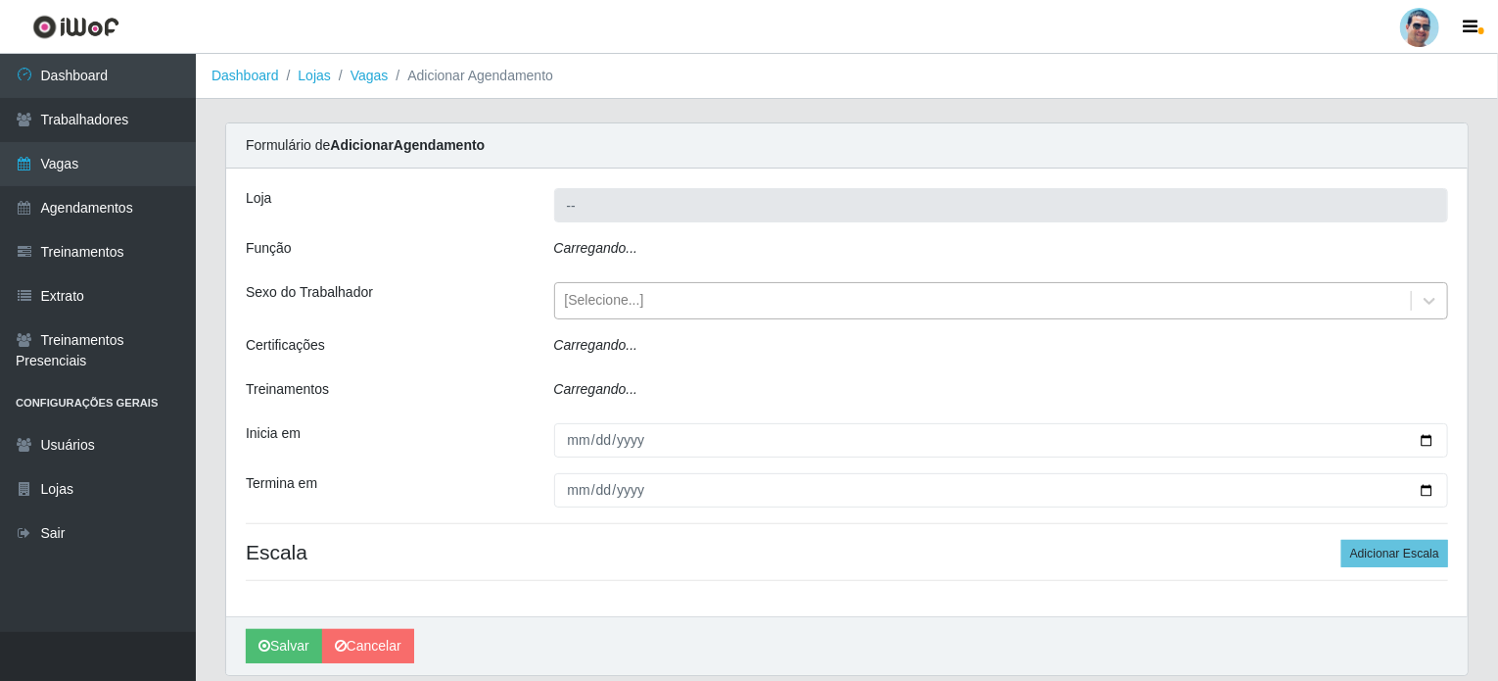
type input "Mercadinho Extrabom"
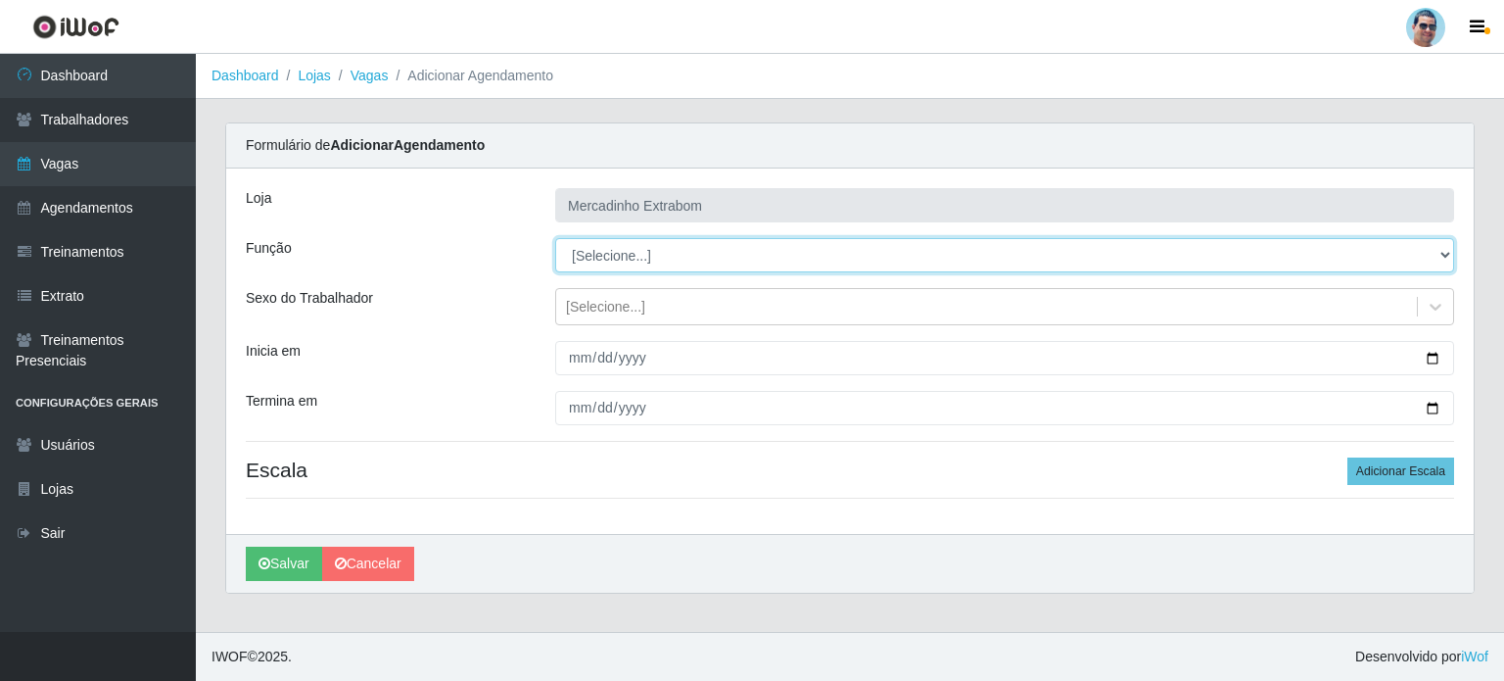
click at [646, 248] on select "[Selecione...] ASG ASG + ASG ++ Balconista Balconista + Balconista ++ Carregado…" at bounding box center [1004, 255] width 899 height 34
select select "22"
click at [555, 238] on select "[Selecione...] ASG ASG + ASG ++ Balconista Balconista + Balconista ++ Carregado…" at bounding box center [1004, 255] width 899 height 34
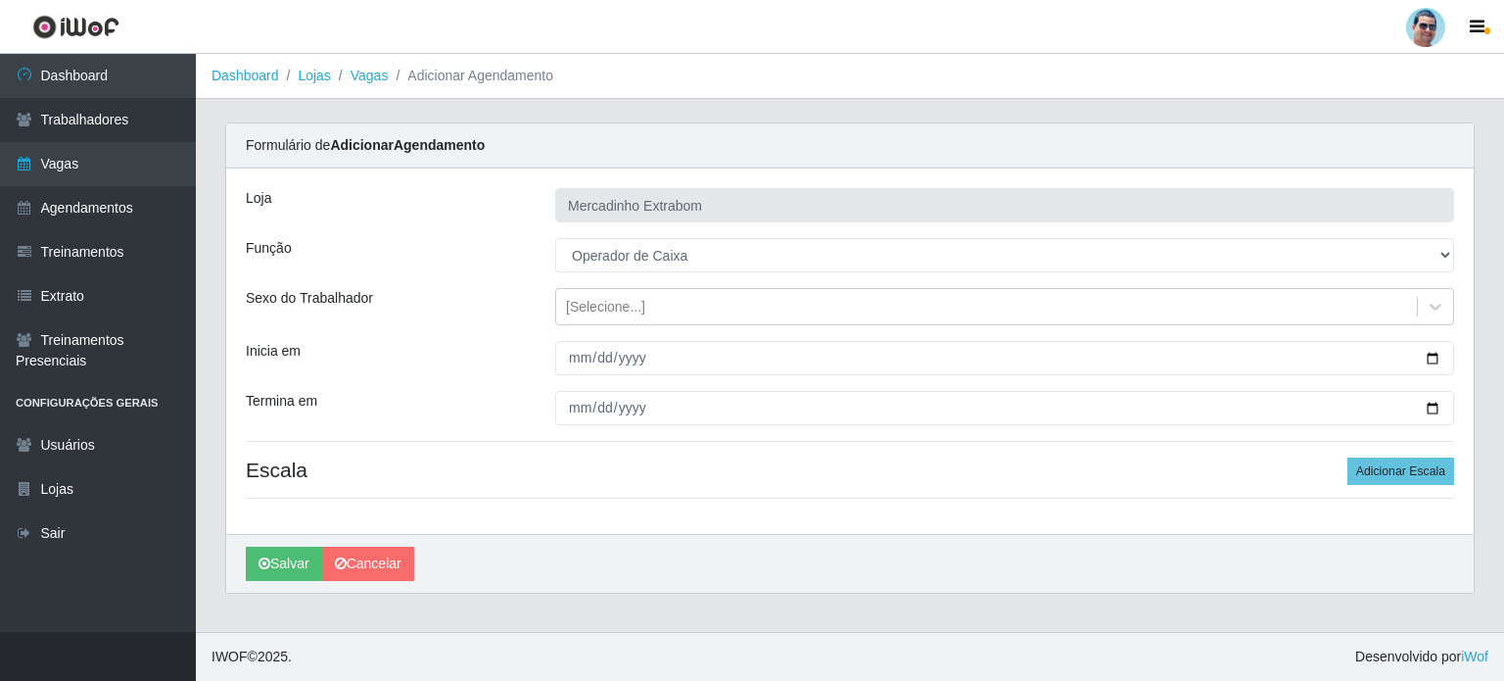
click at [1109, 536] on div "Salvar Cancelar" at bounding box center [850, 563] width 1248 height 59
